Goal: Find contact information: Find contact information

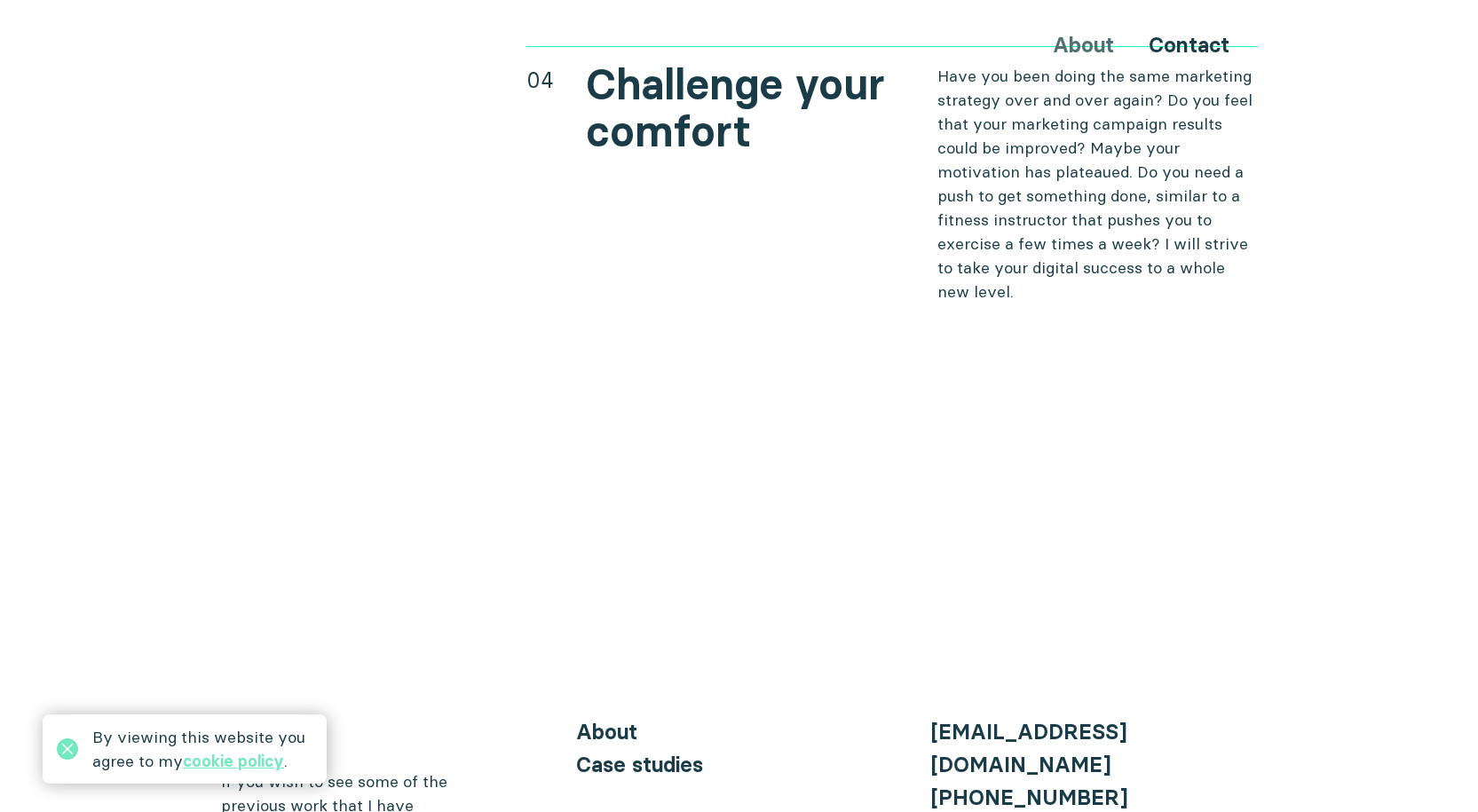
scroll to position [7262, 0]
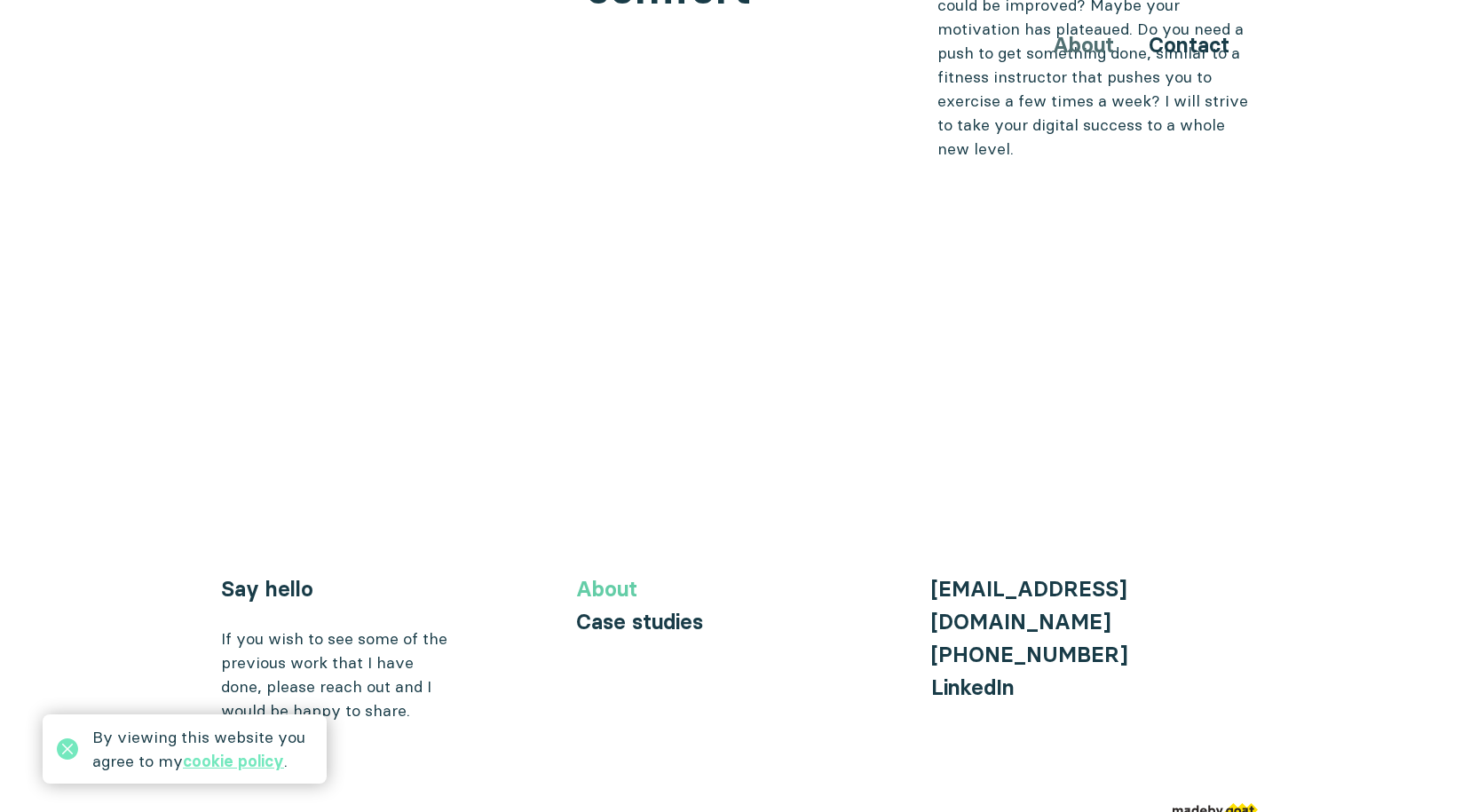
click at [634, 576] on link "About" at bounding box center [607, 589] width 61 height 26
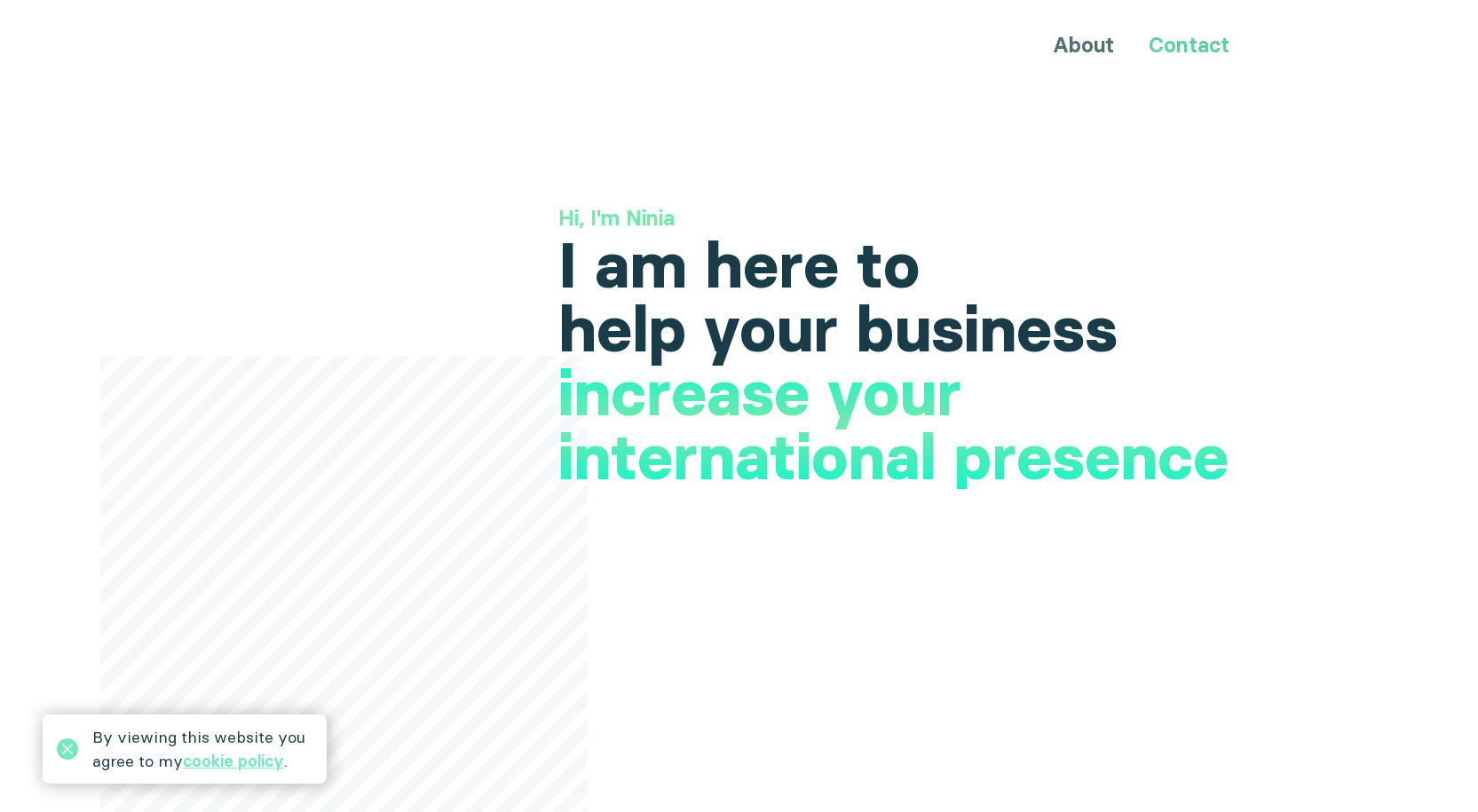
click at [1196, 47] on link "Contact" at bounding box center [1189, 45] width 81 height 26
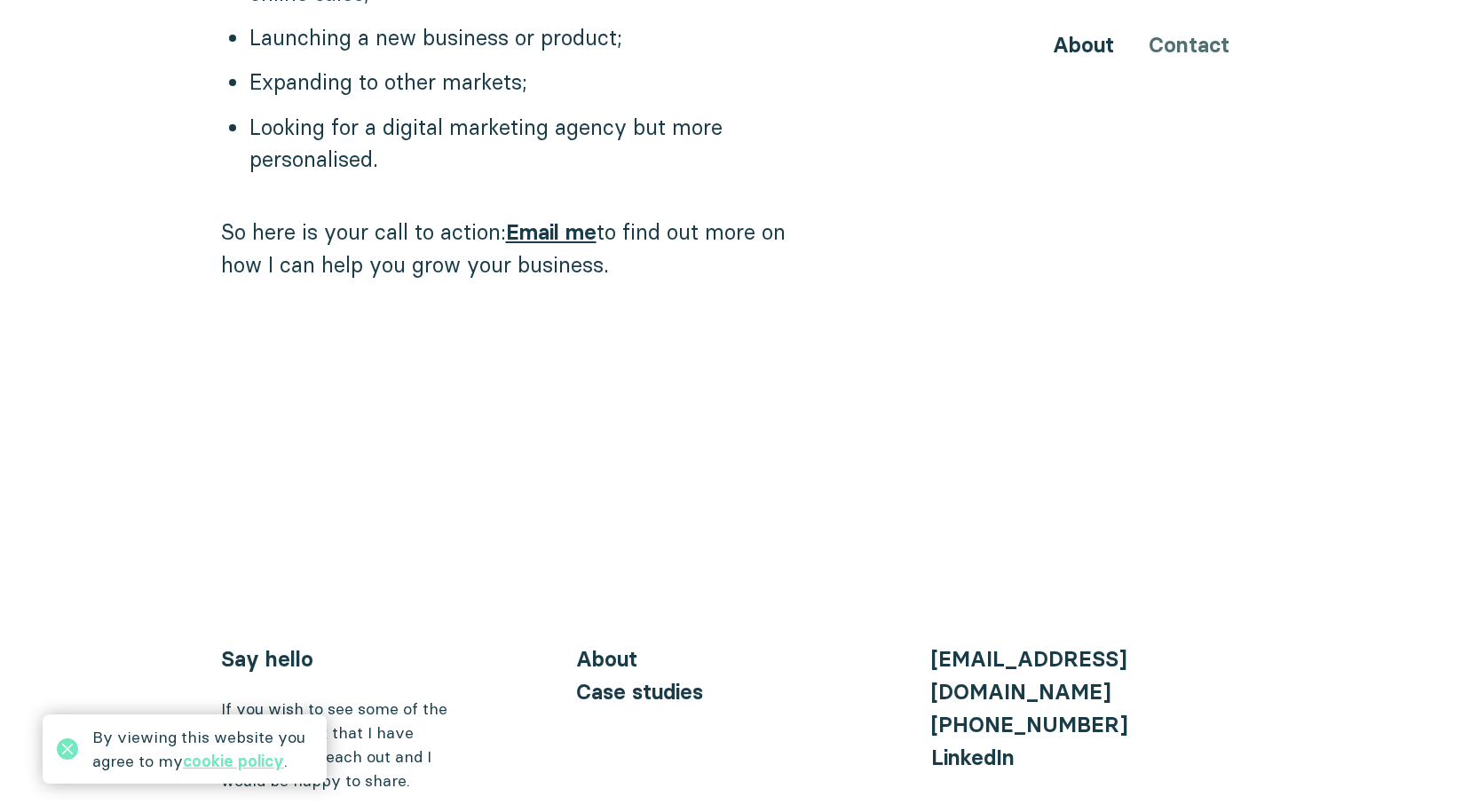
scroll to position [1826, 0]
